Goal: Find specific page/section: Find specific page/section

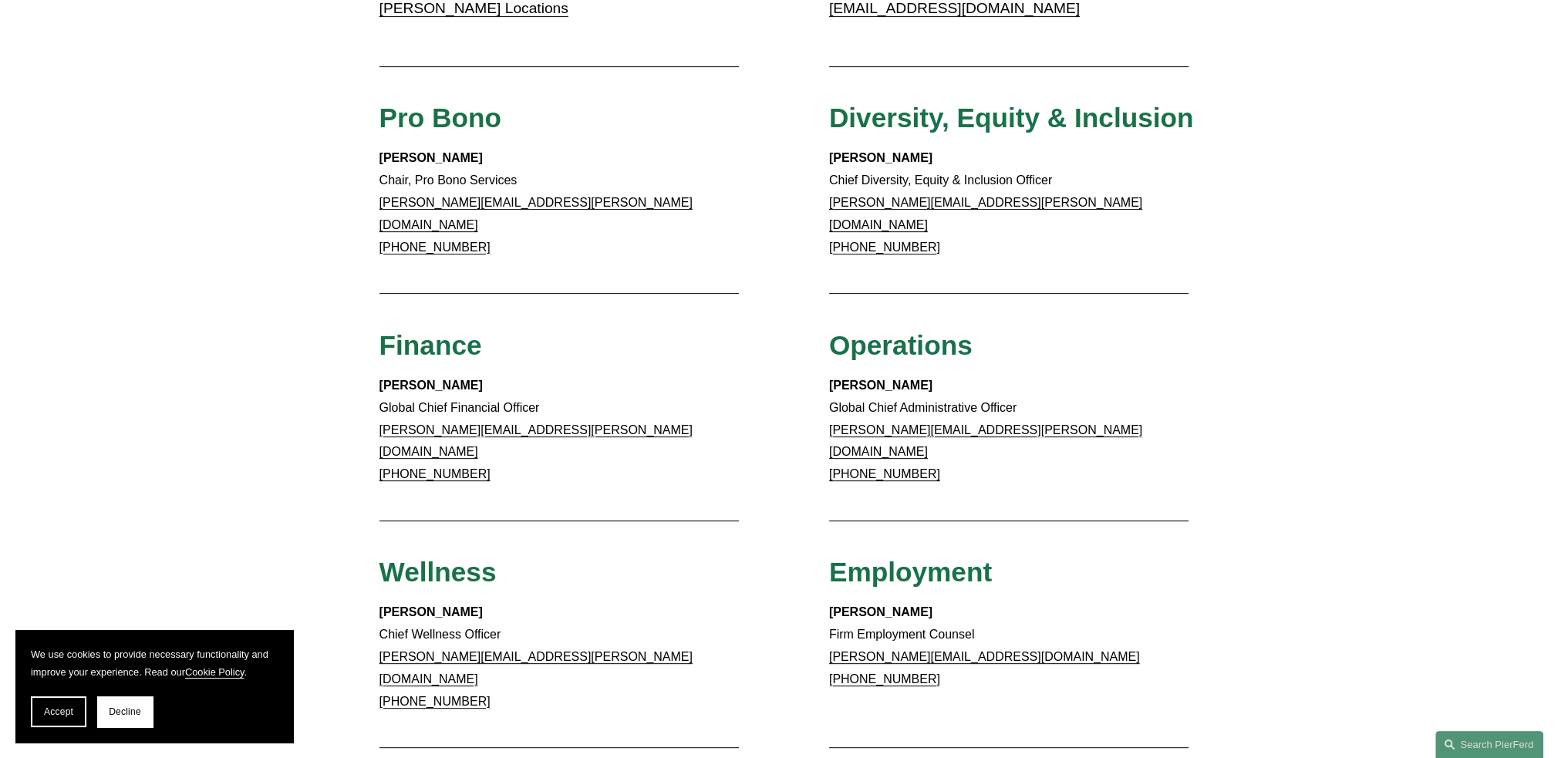
scroll to position [694, 0]
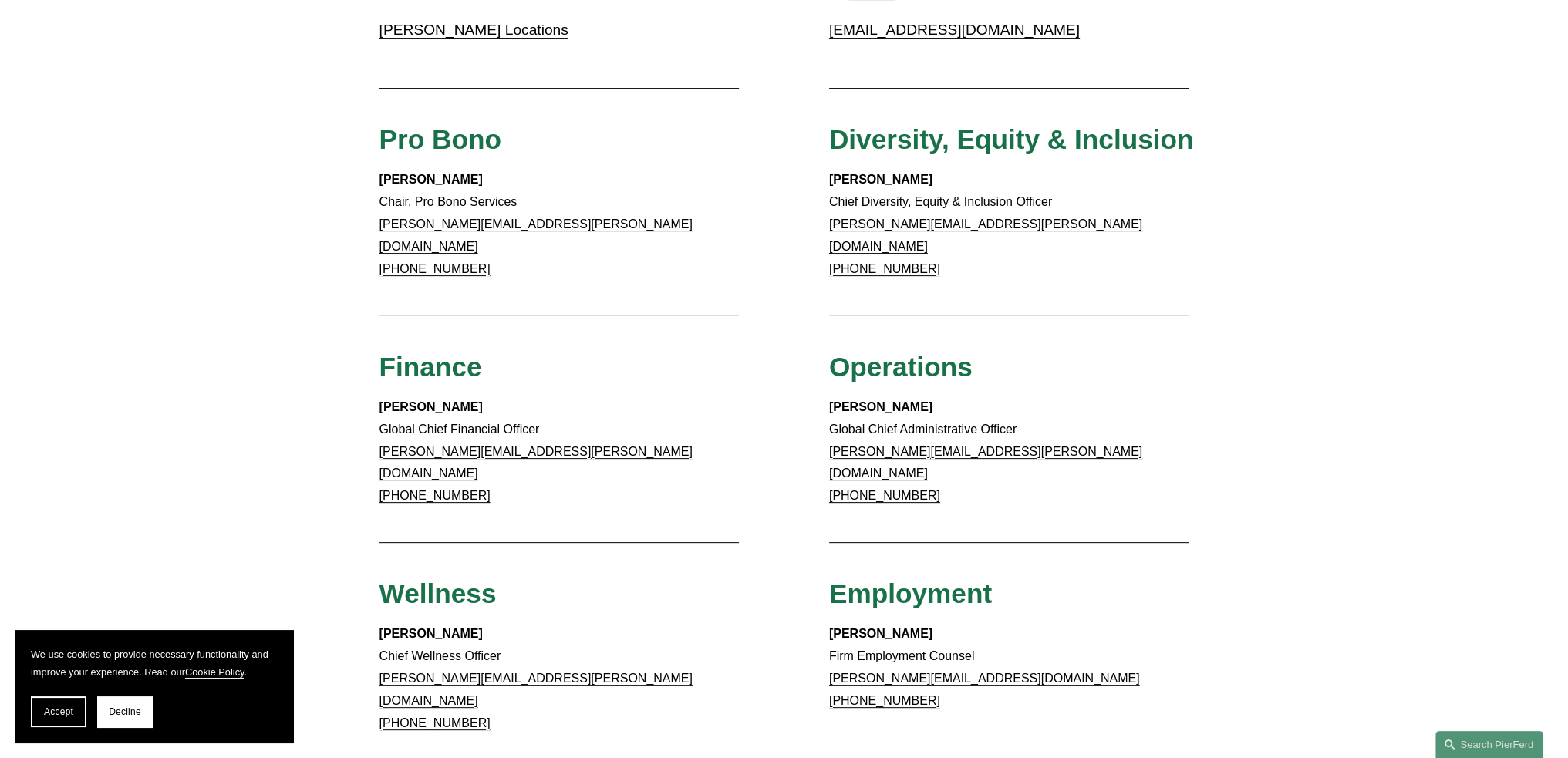
drag, startPoint x: 59, startPoint y: 700, endPoint x: 72, endPoint y: 705, distance: 13.9
click at [59, 700] on button "Accept" at bounding box center [59, 712] width 55 height 31
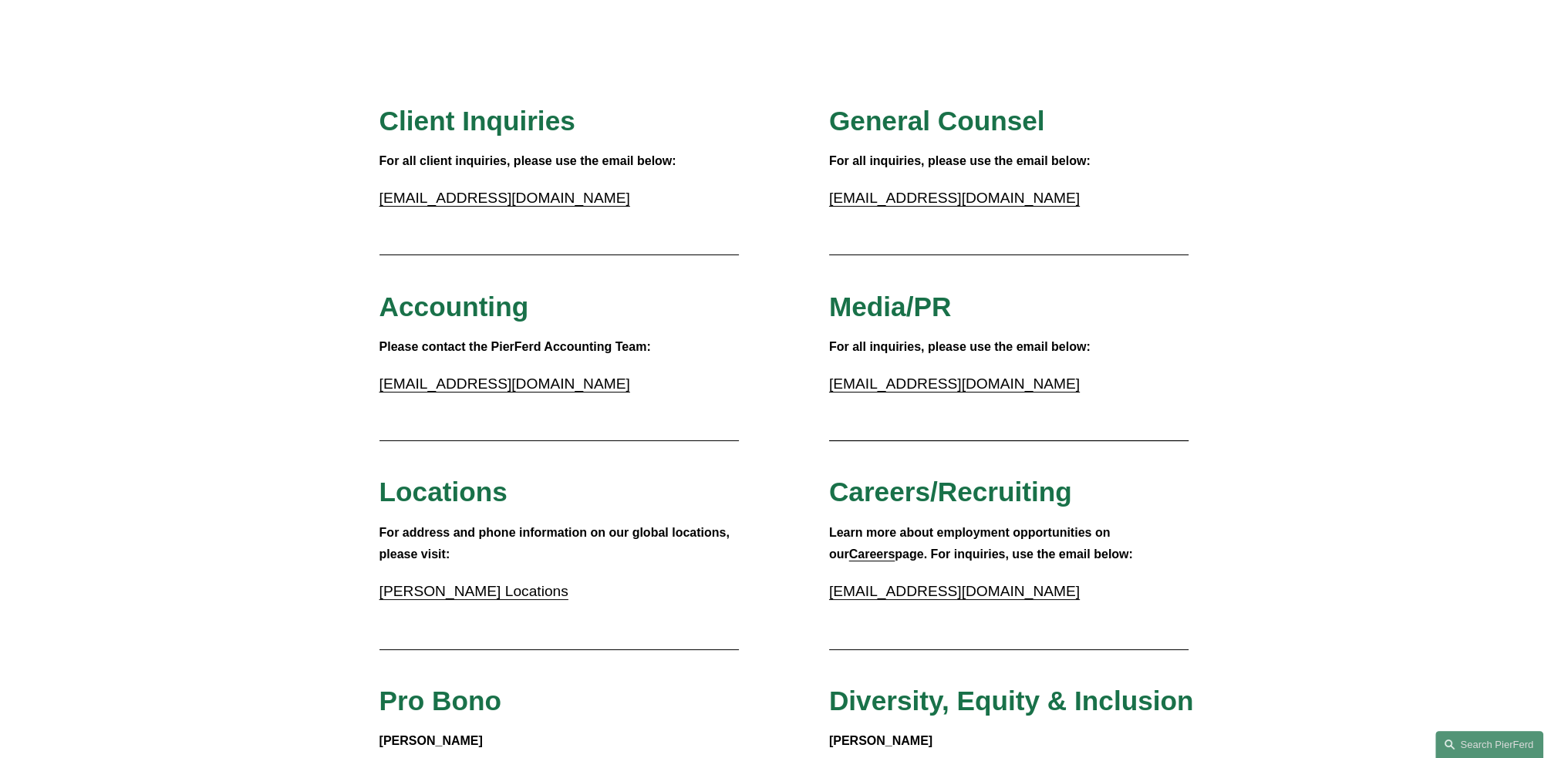
scroll to position [77, 0]
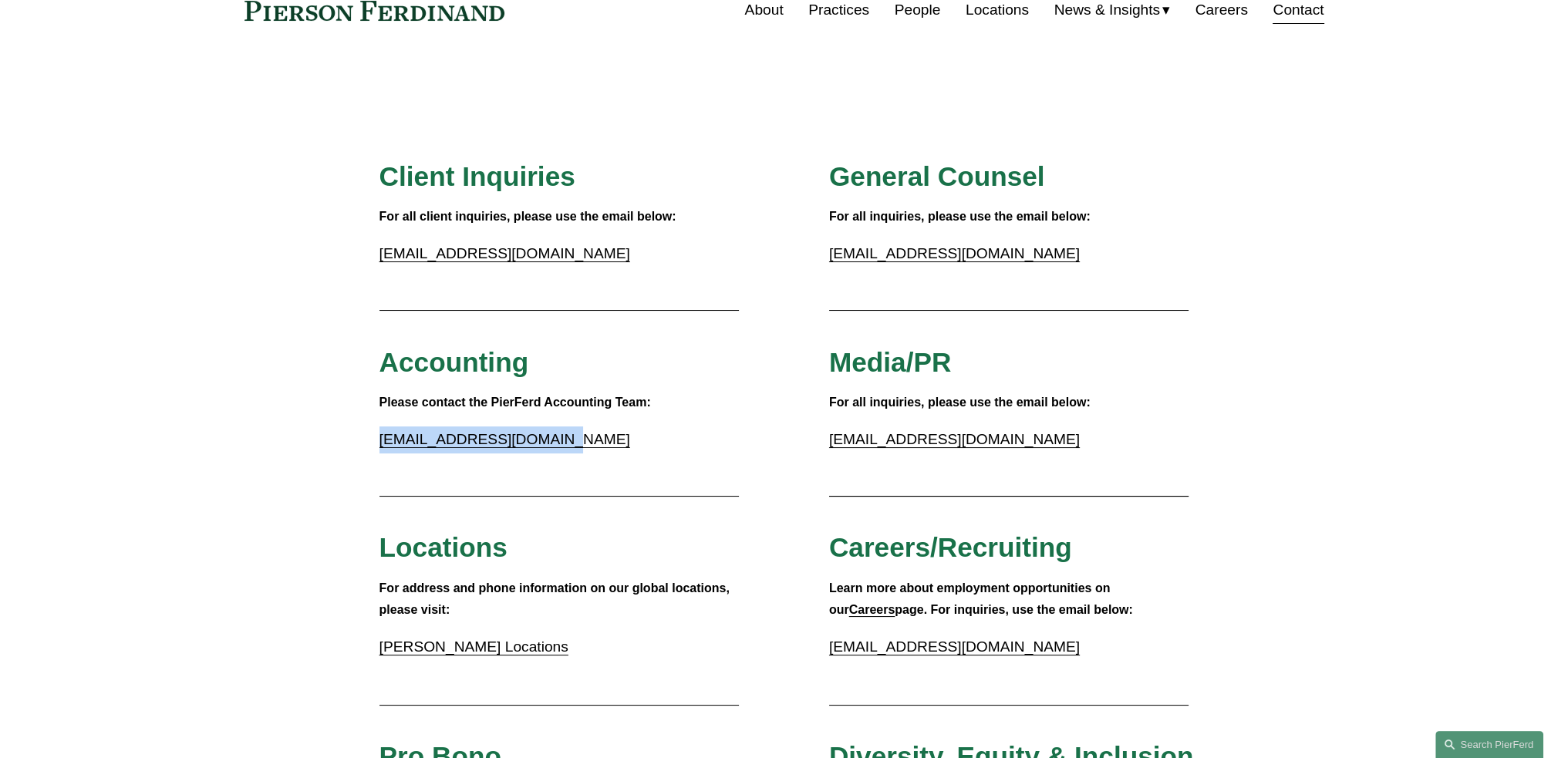
drag, startPoint x: 558, startPoint y: 440, endPoint x: 375, endPoint y: 448, distance: 183.2
copy link "accounting@pierferd.com"
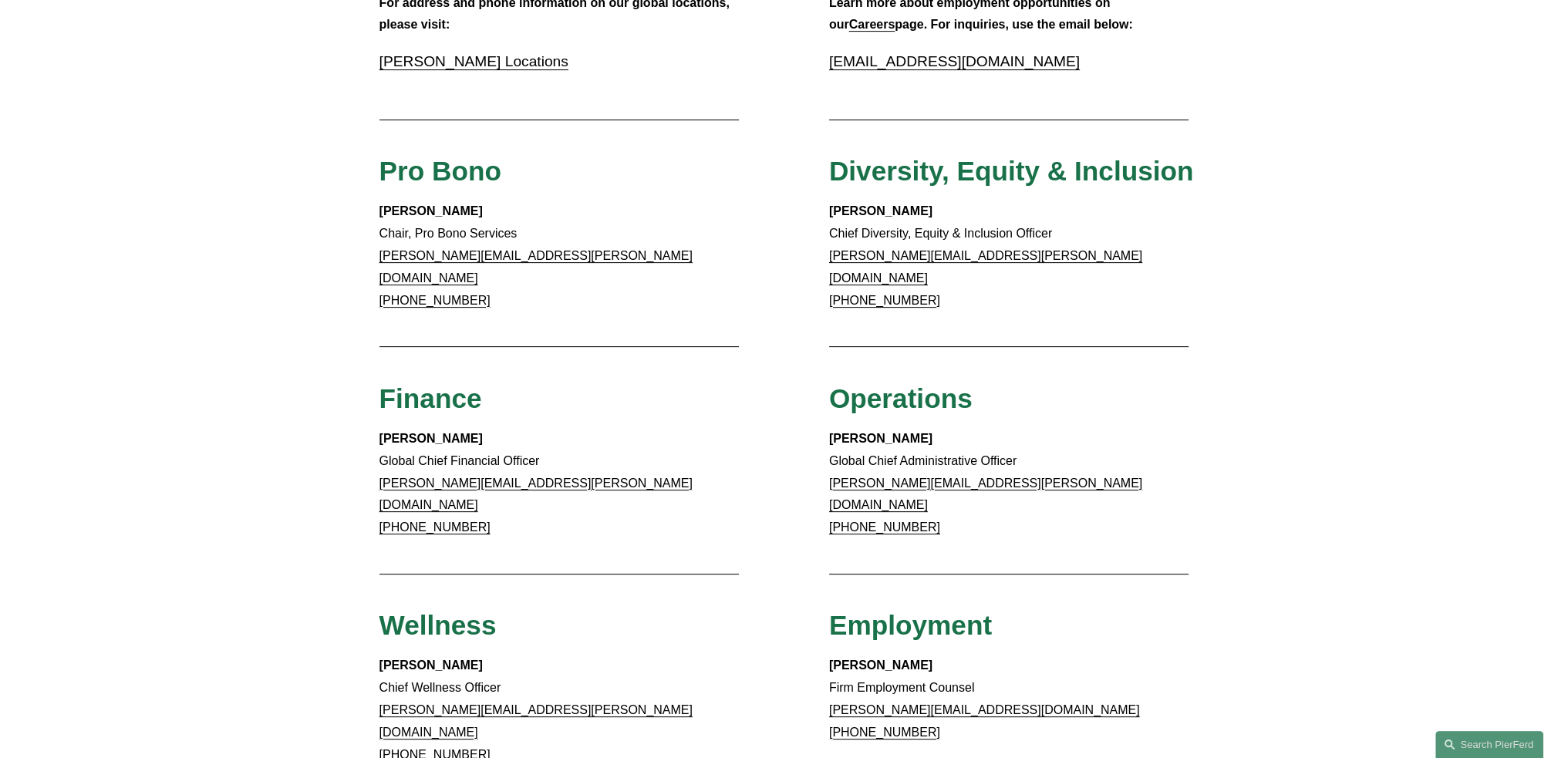
scroll to position [694, 0]
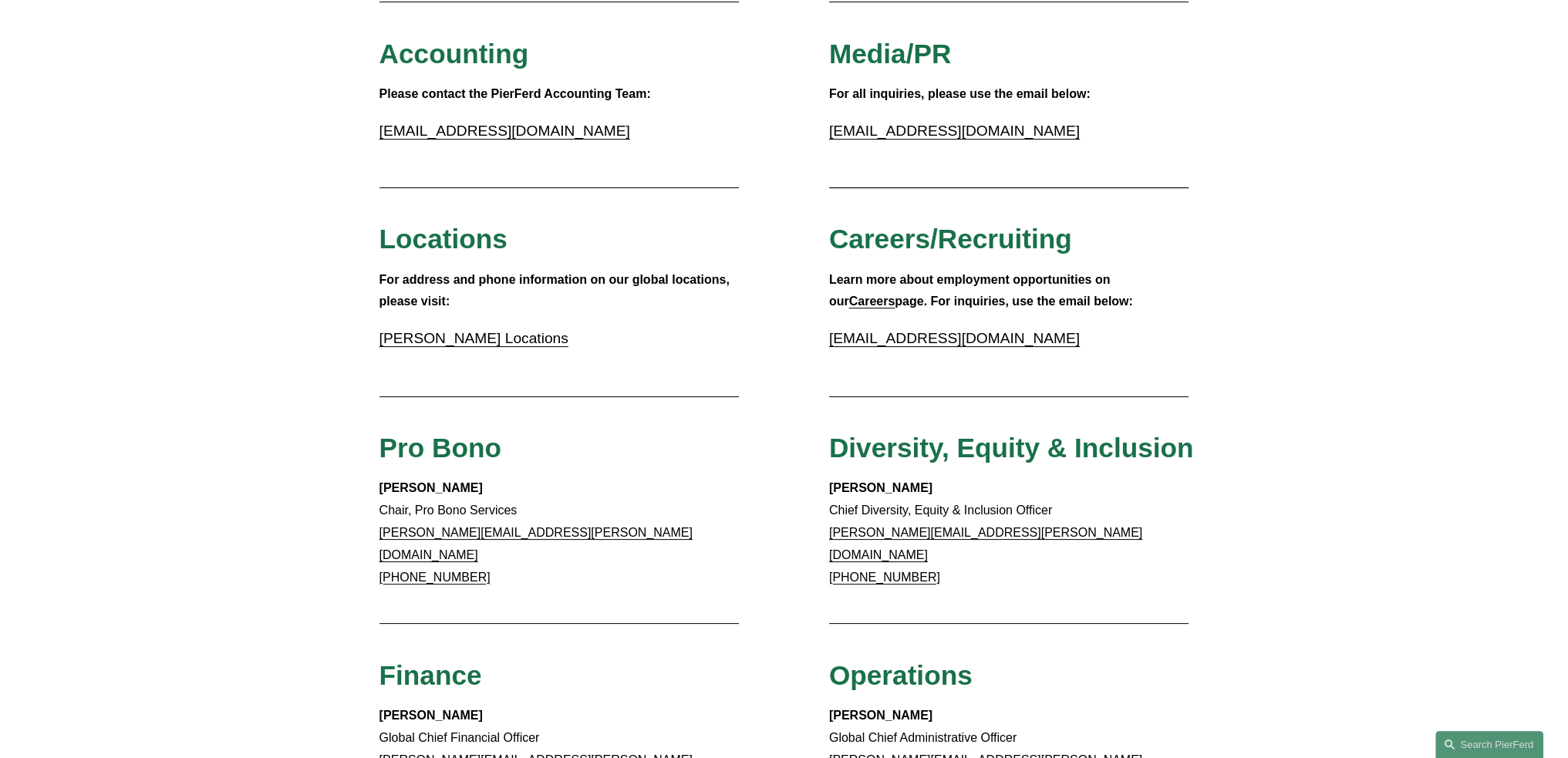
scroll to position [386, 0]
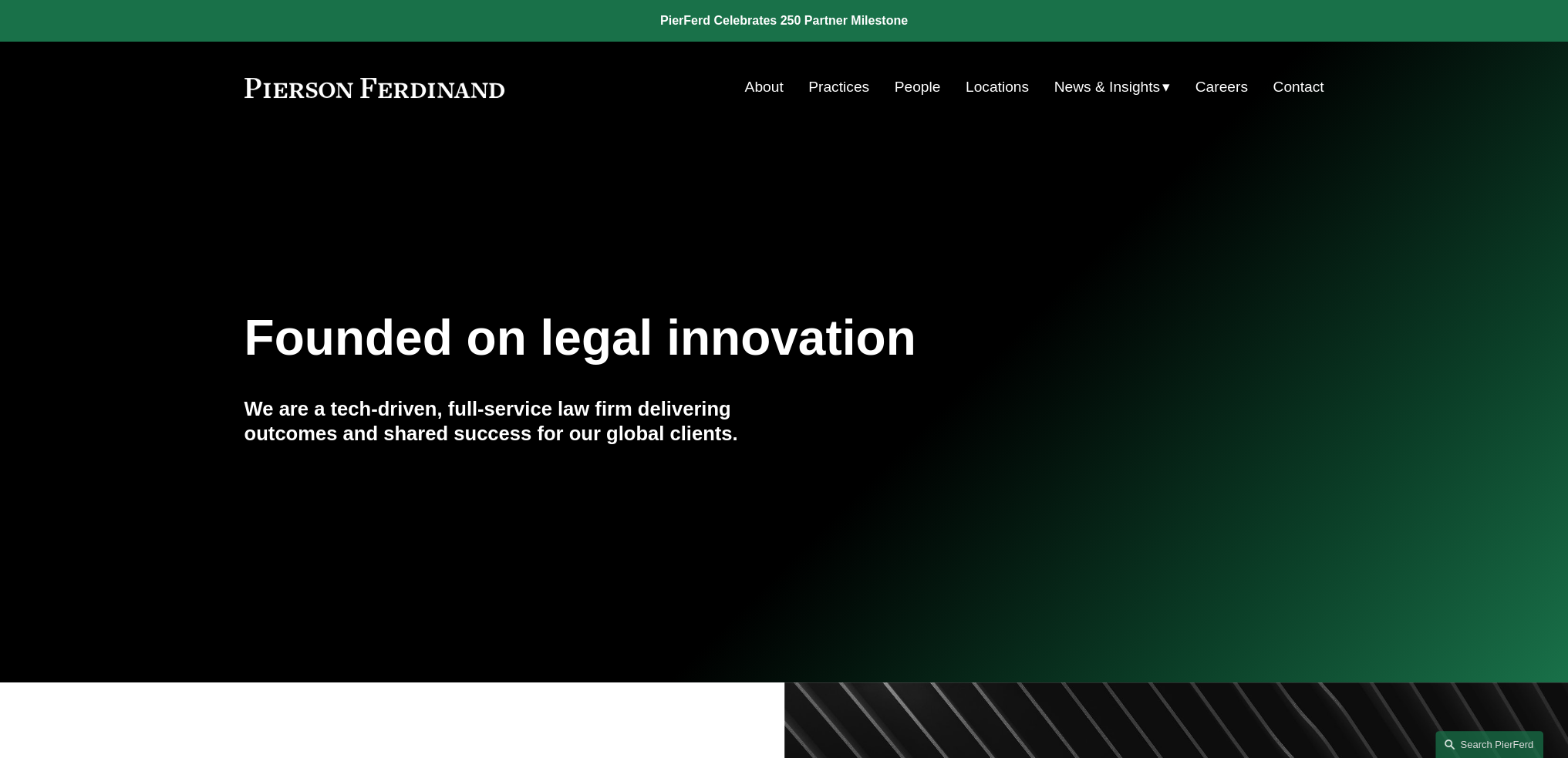
click at [903, 85] on link "People" at bounding box center [918, 87] width 46 height 29
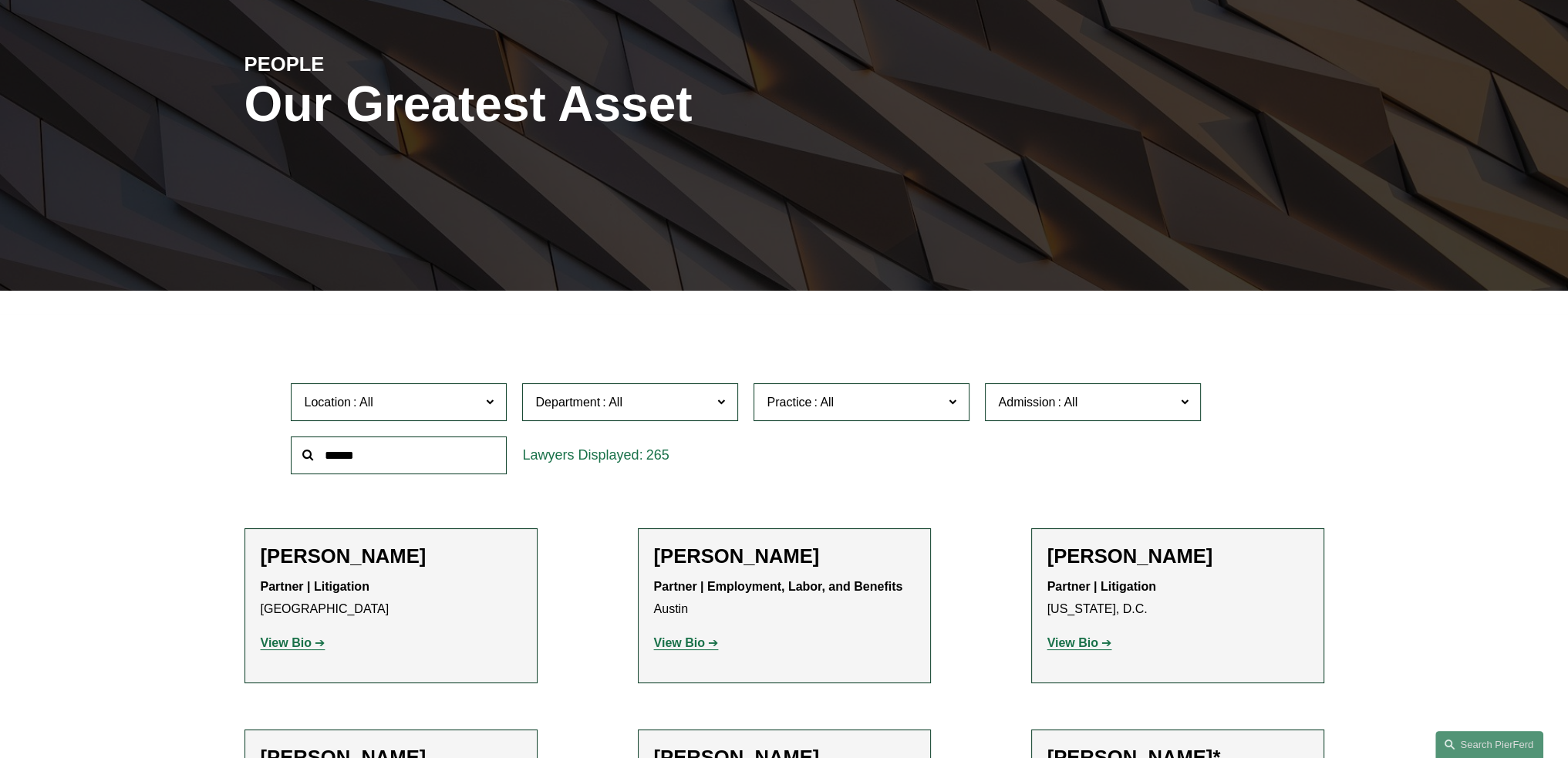
scroll to position [231, 0]
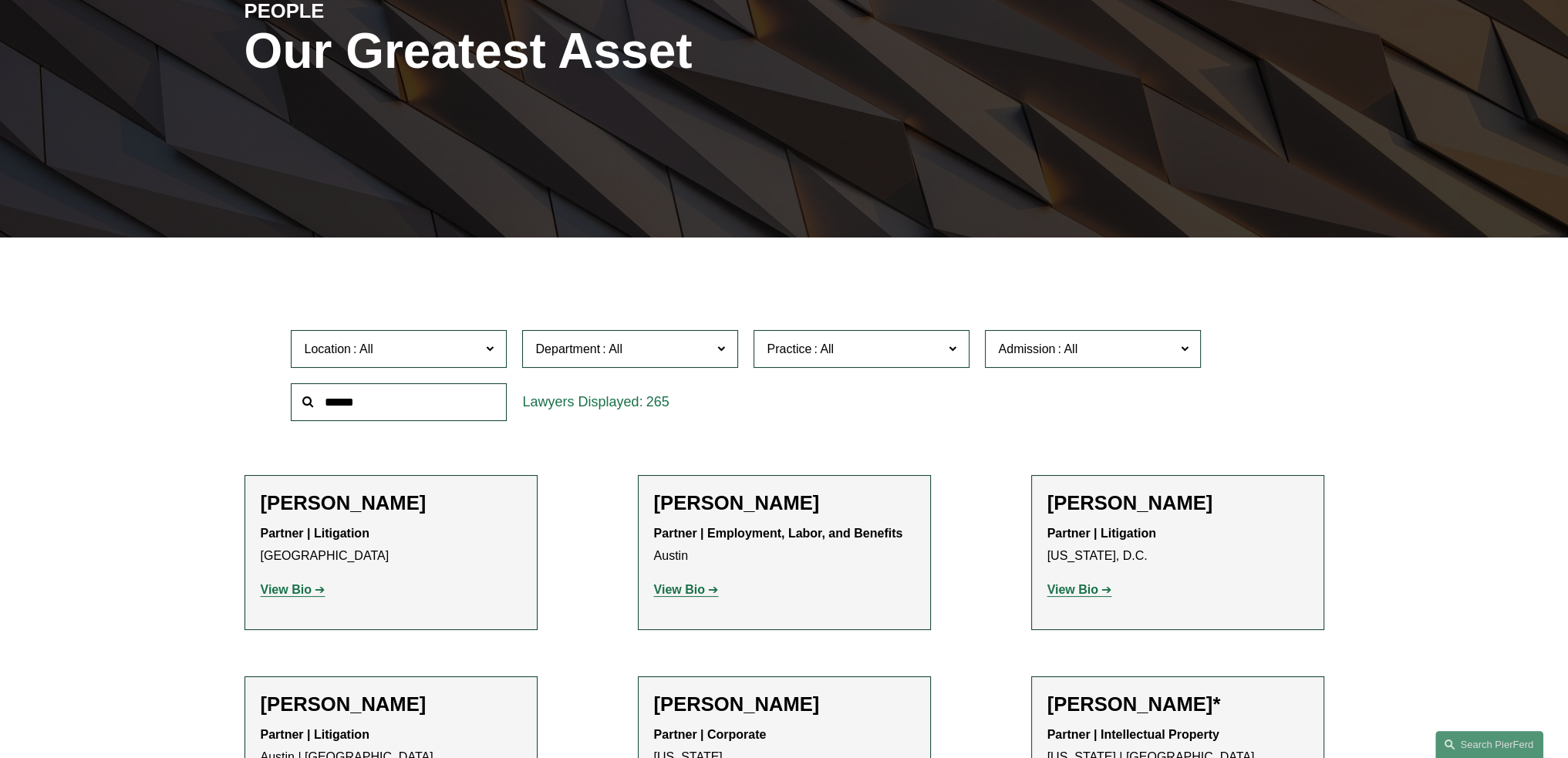
click at [398, 348] on span "Location" at bounding box center [392, 349] width 177 height 21
click at [571, 338] on label "Department" at bounding box center [629, 349] width 216 height 37
click at [0, 0] on link "Corporate" at bounding box center [0, 0] width 0 height 0
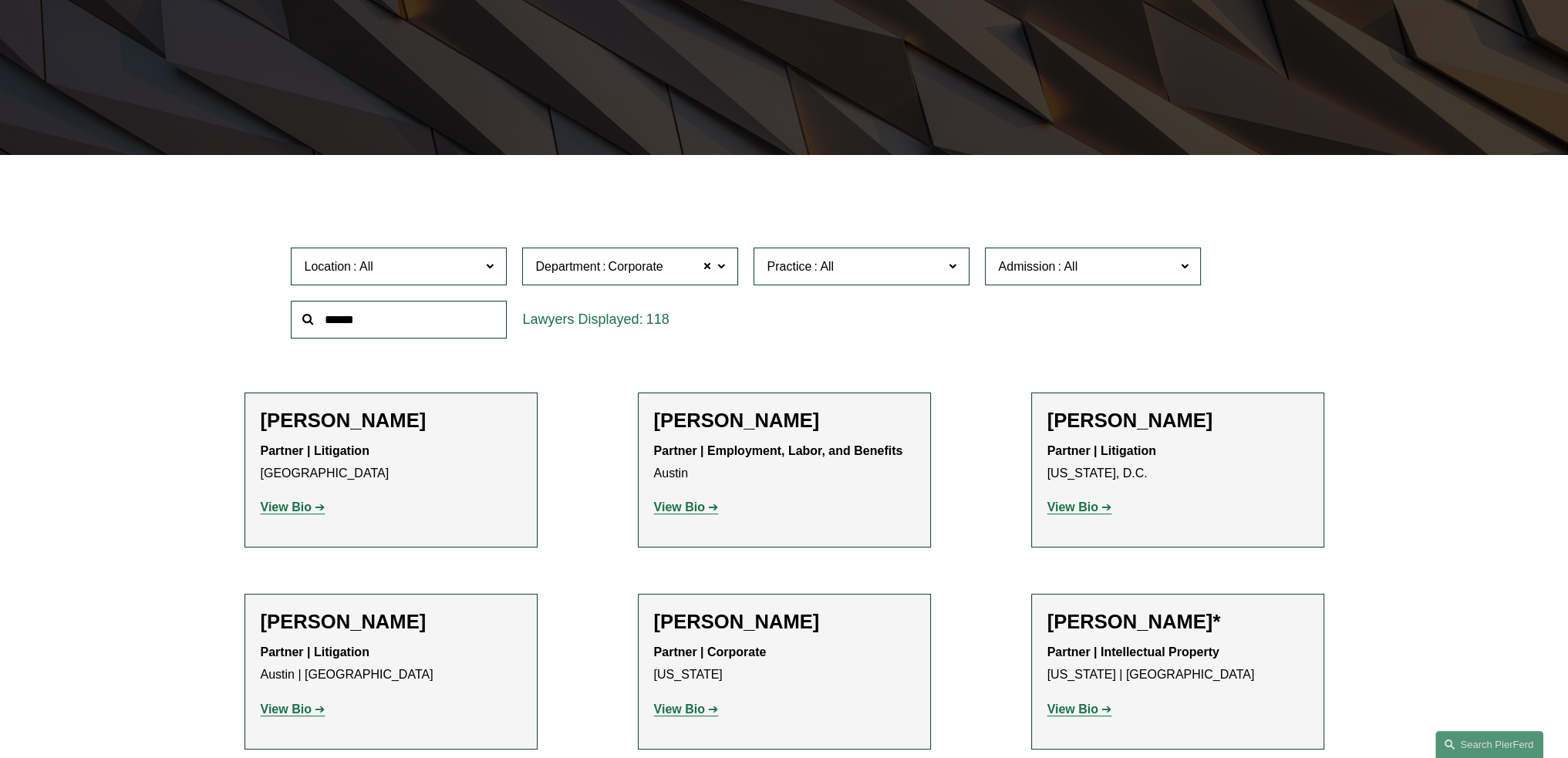
scroll to position [316, 0]
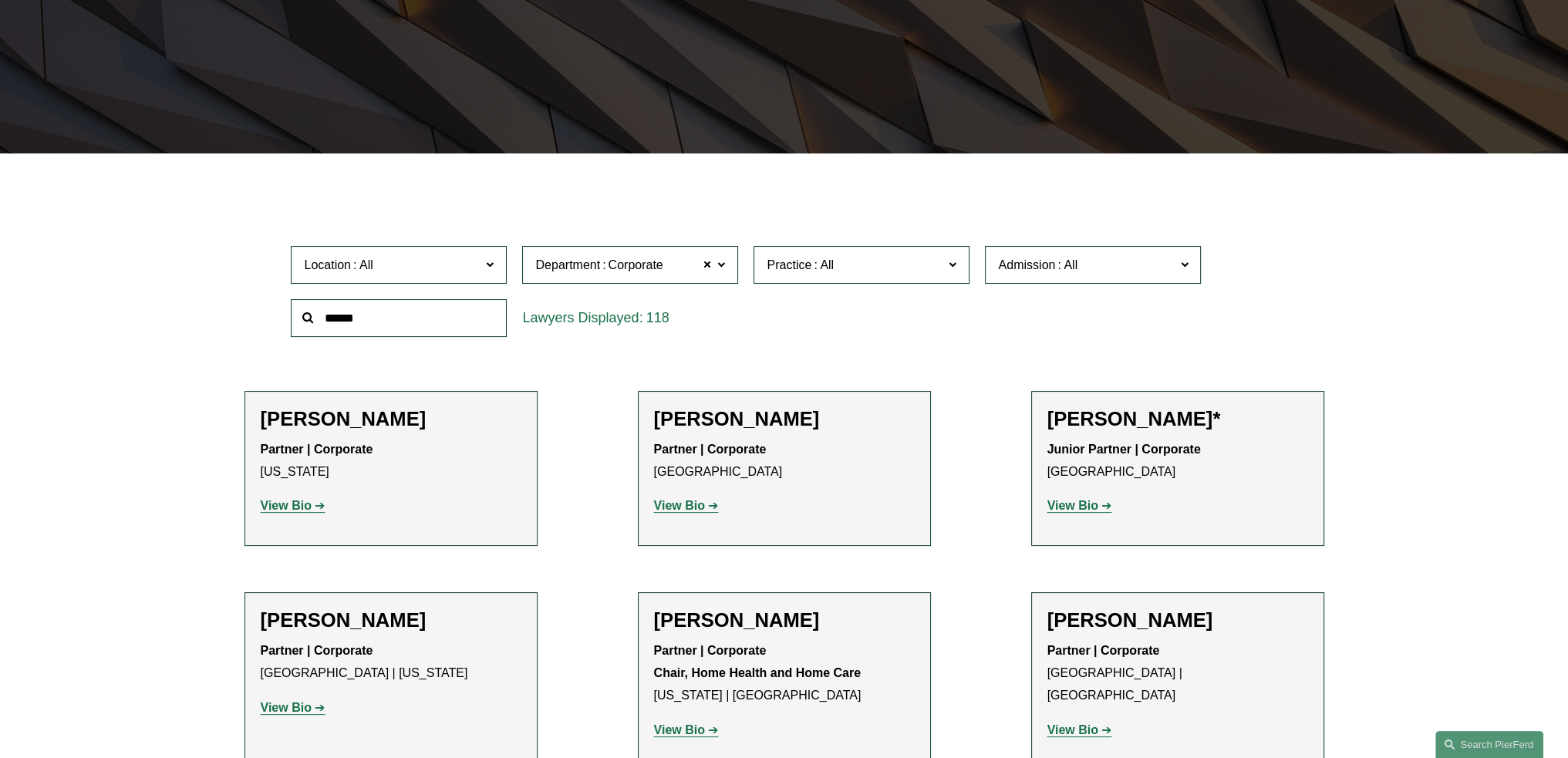
click at [914, 268] on span "Practice" at bounding box center [855, 265] width 177 height 21
click at [1085, 308] on div "Location All Atlanta Austin Bellevue Boston Charlotte Chicago Cincinnati Clevel…" at bounding box center [784, 291] width 1001 height 106
click at [393, 320] on input "text" at bounding box center [398, 318] width 216 height 37
type input "******"
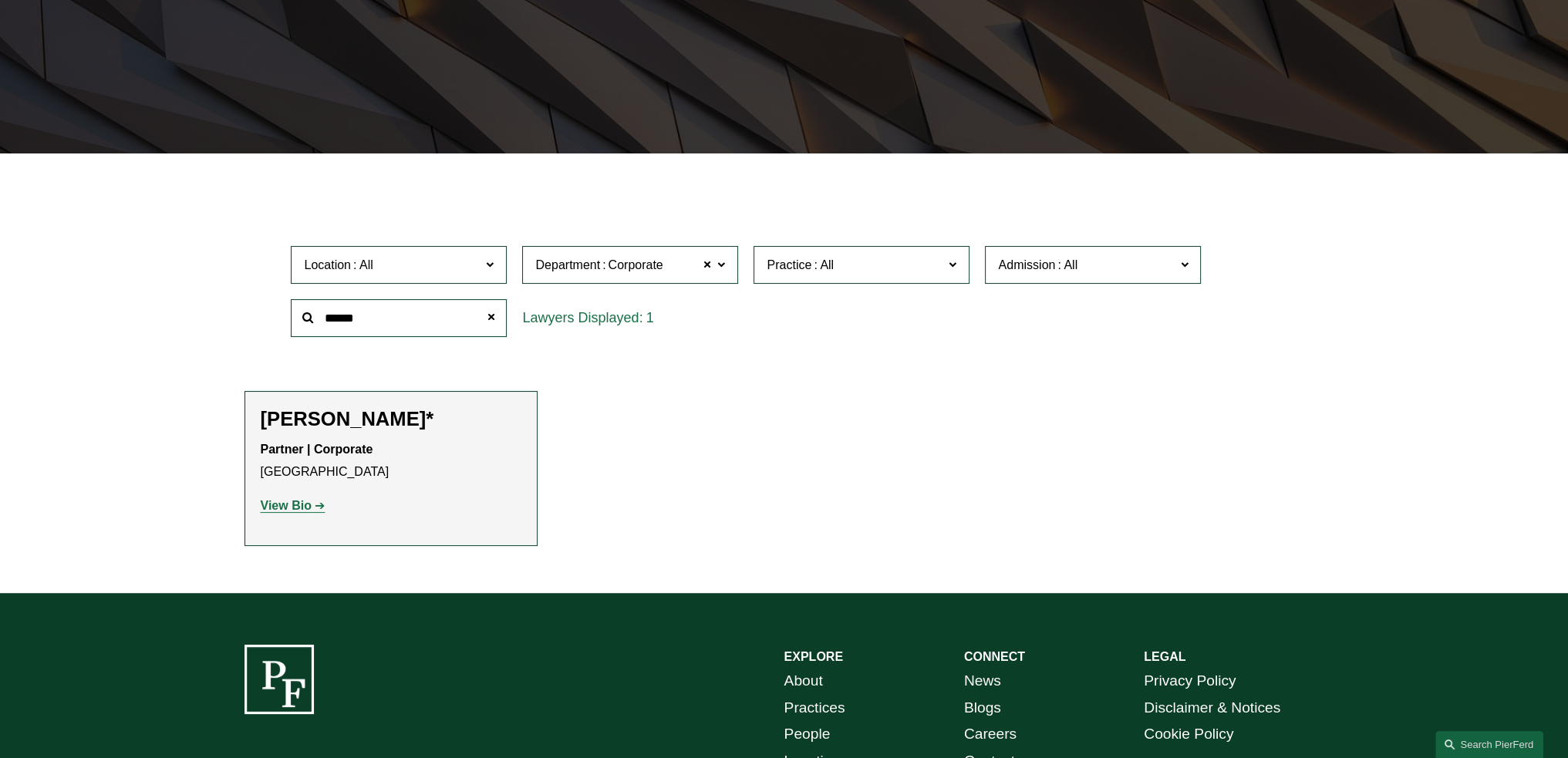
click at [290, 510] on strong "View Bio" at bounding box center [286, 506] width 51 height 13
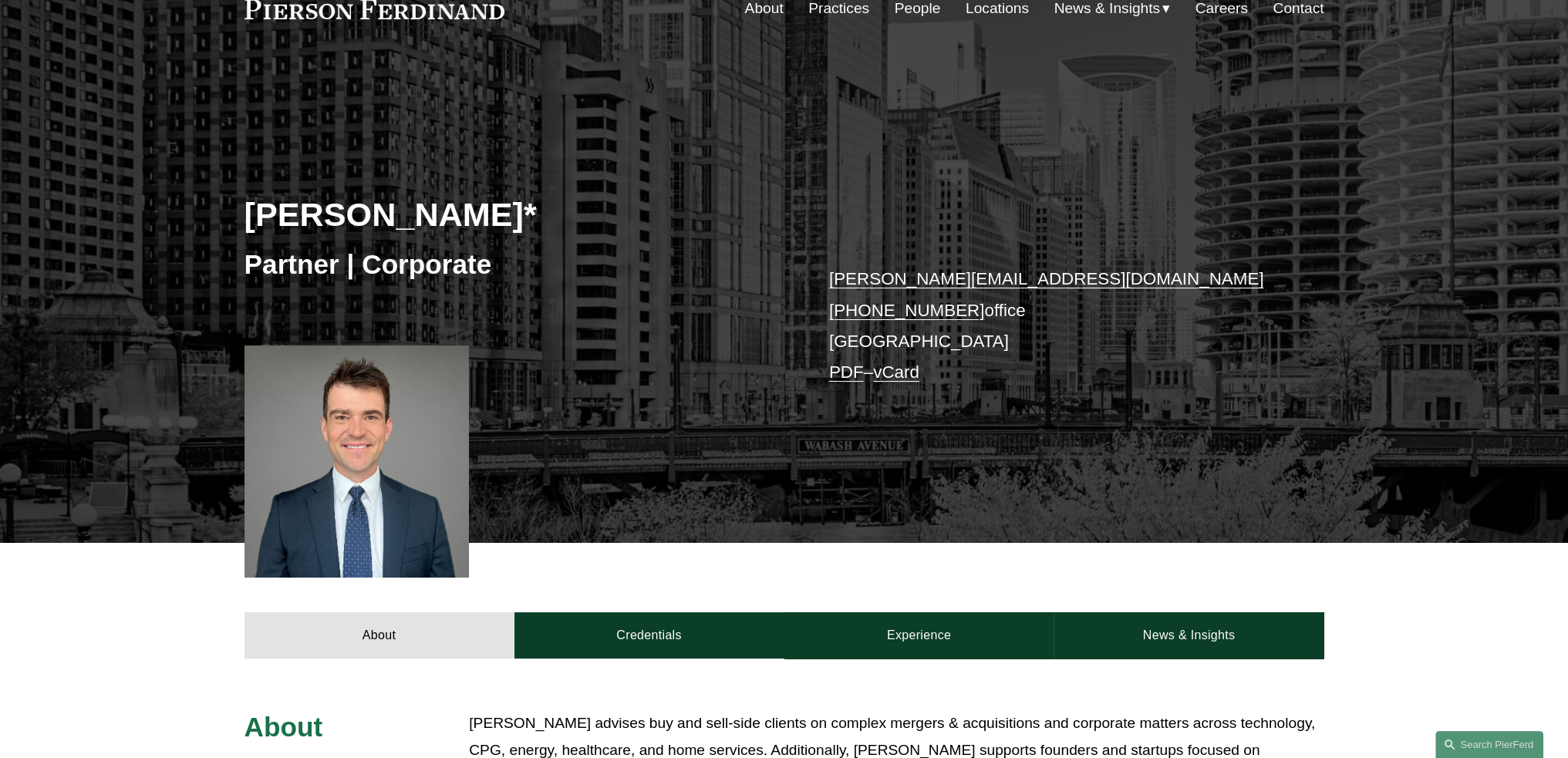
scroll to position [77, 0]
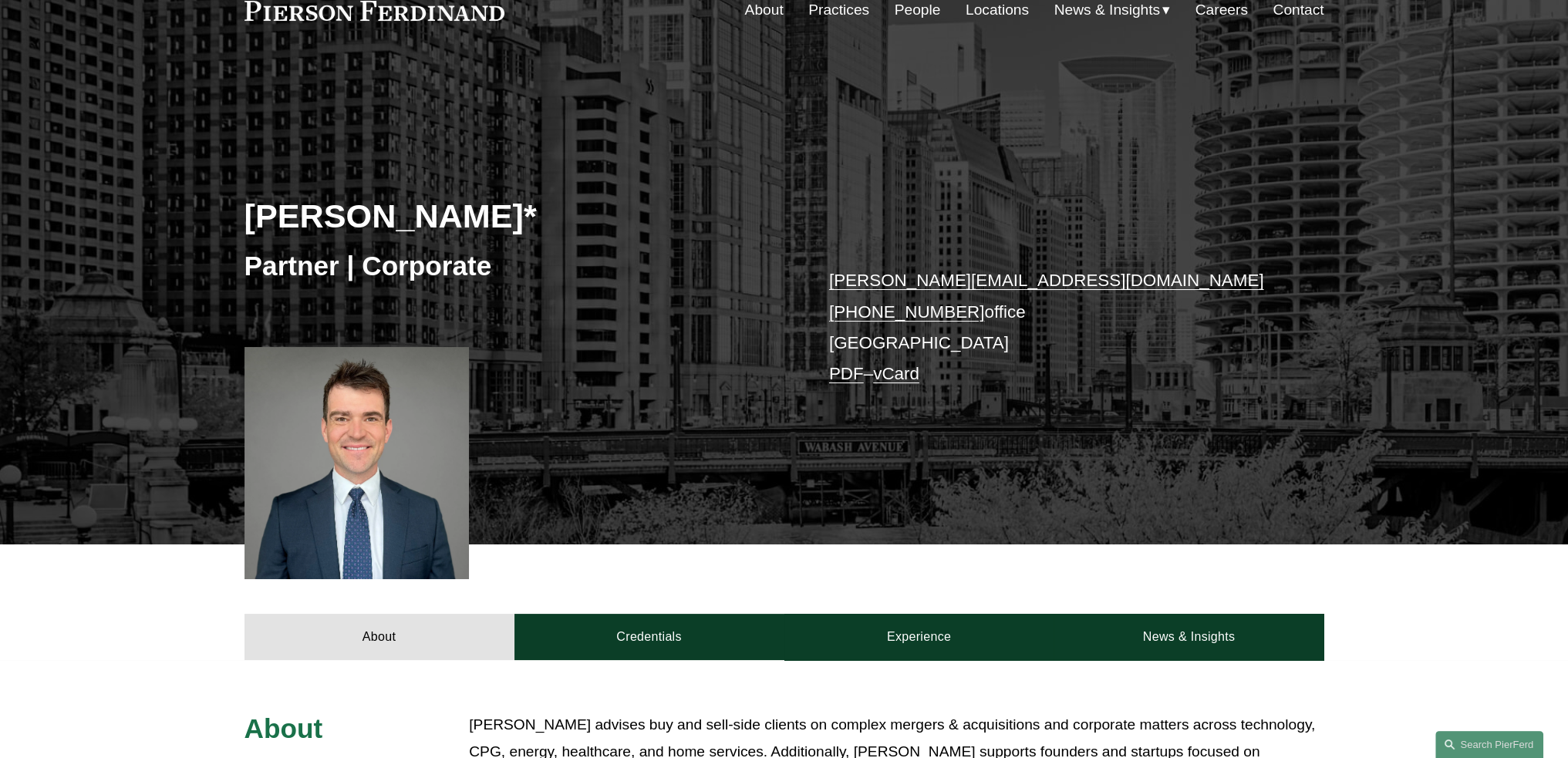
click at [1299, 11] on link "Contact" at bounding box center [1298, 10] width 51 height 29
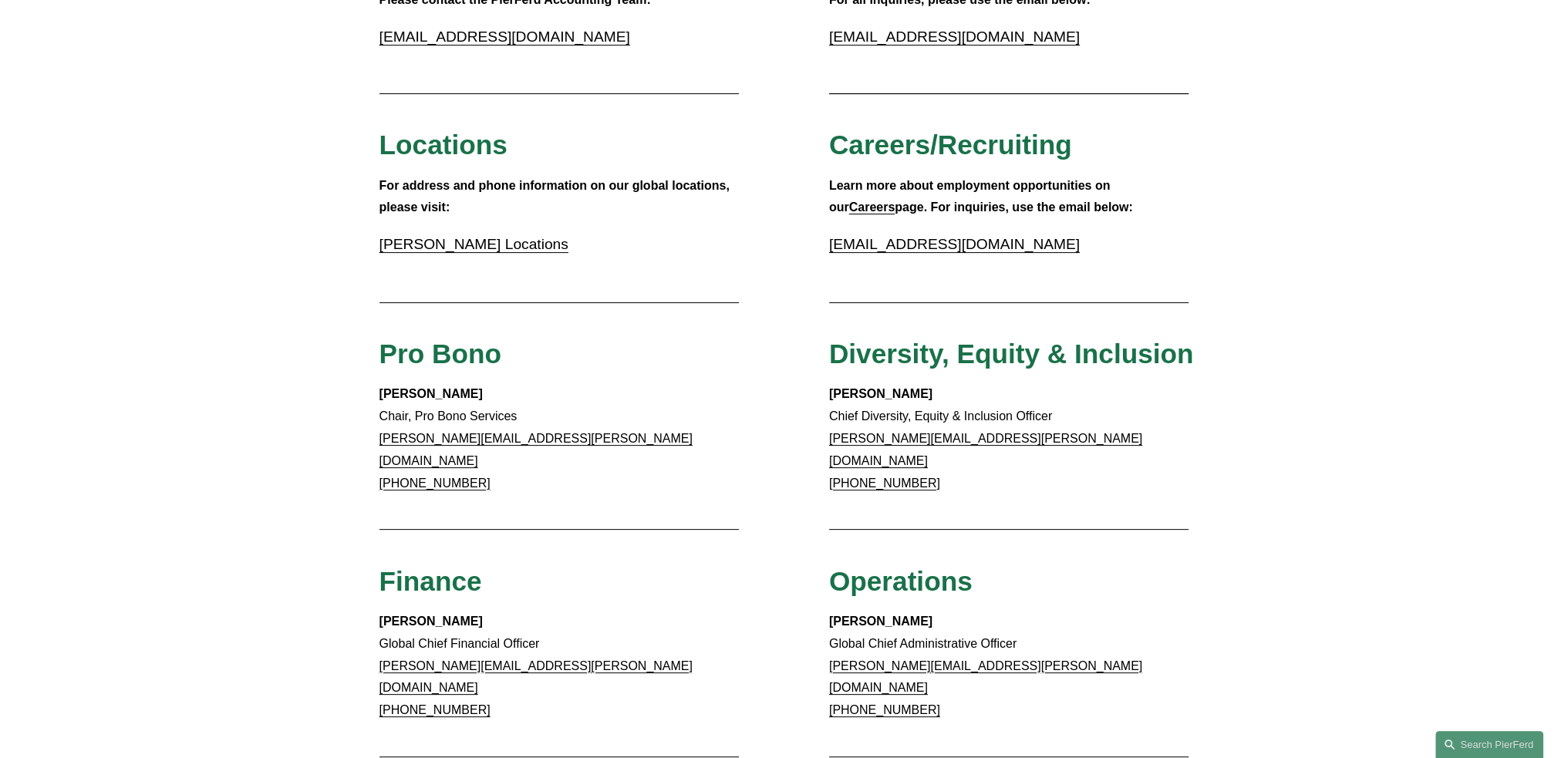
scroll to position [309, 0]
